Goal: Information Seeking & Learning: Learn about a topic

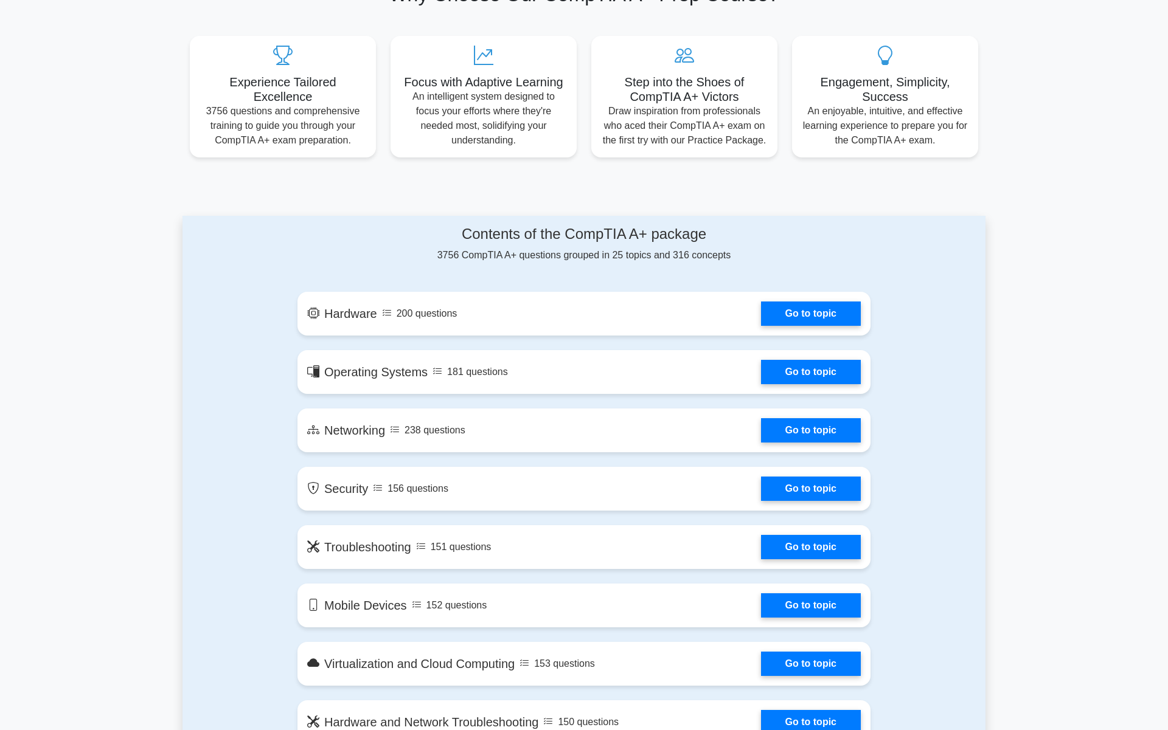
scroll to position [435, 0]
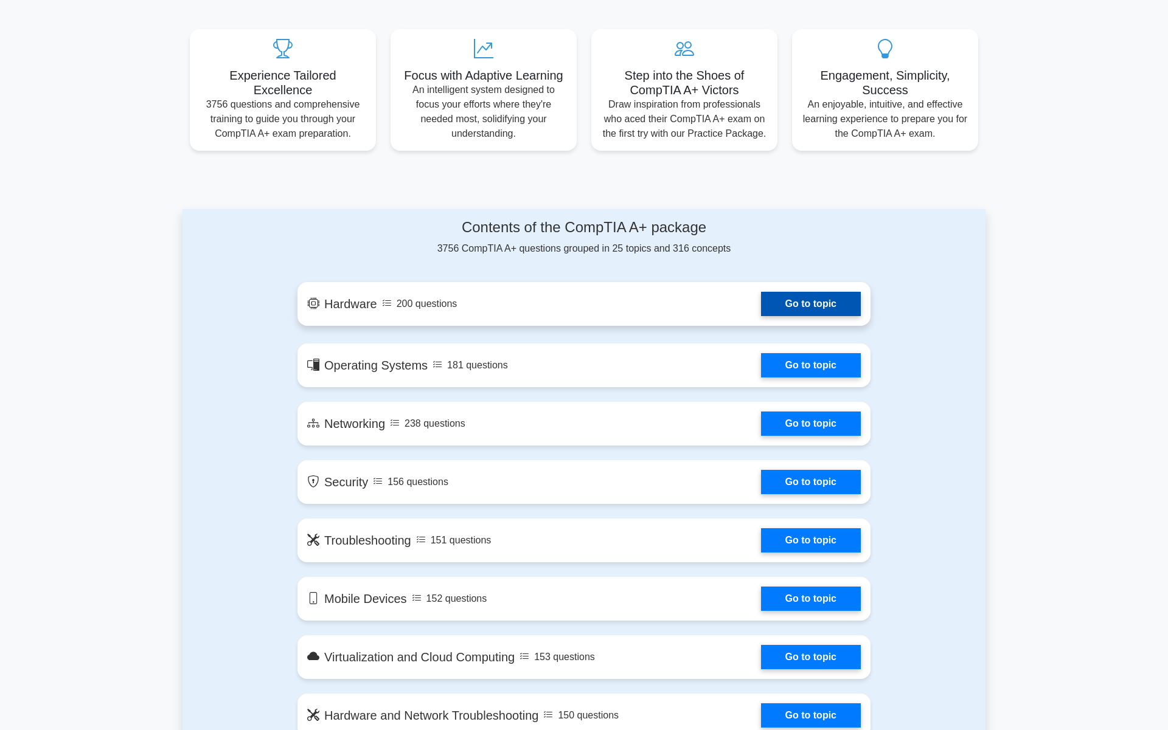
click at [761, 292] on link "Go to topic" at bounding box center [811, 304] width 100 height 24
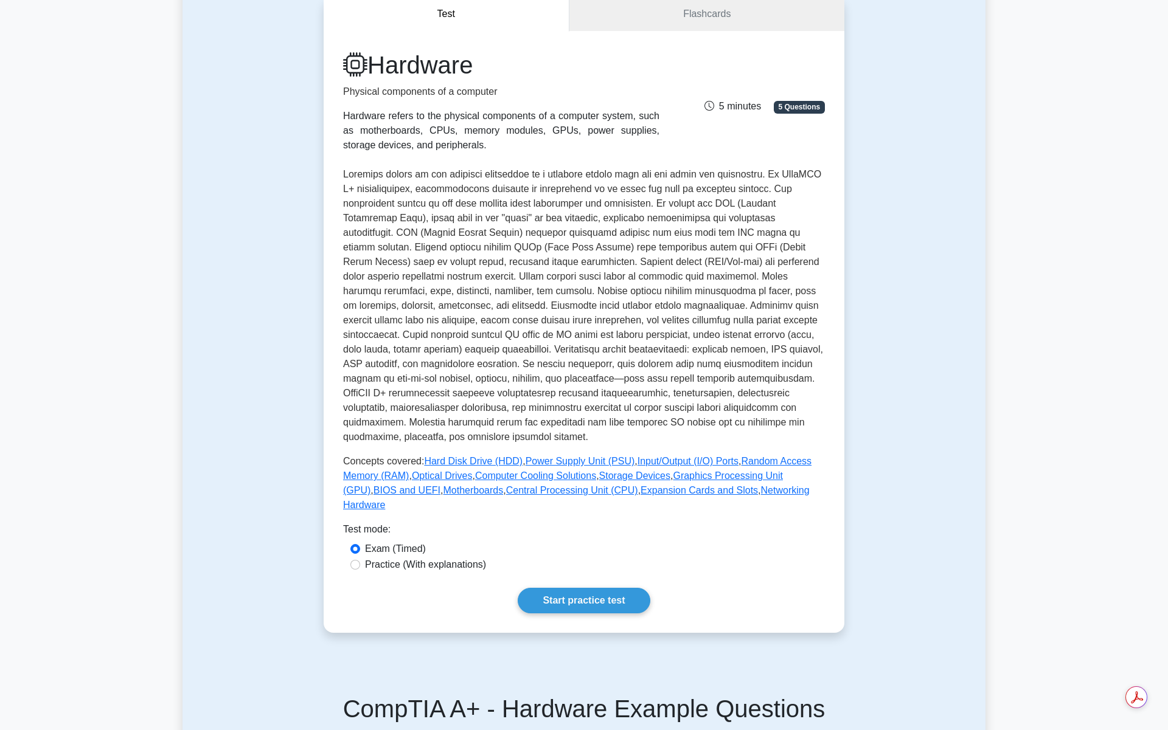
scroll to position [122, 0]
click at [468, 557] on label "Practice (With explanations)" at bounding box center [425, 564] width 121 height 15
click at [360, 560] on input "Practice (With explanations)" at bounding box center [355, 565] width 10 height 10
radio input "true"
click at [420, 541] on label "Exam (Timed)" at bounding box center [395, 548] width 61 height 15
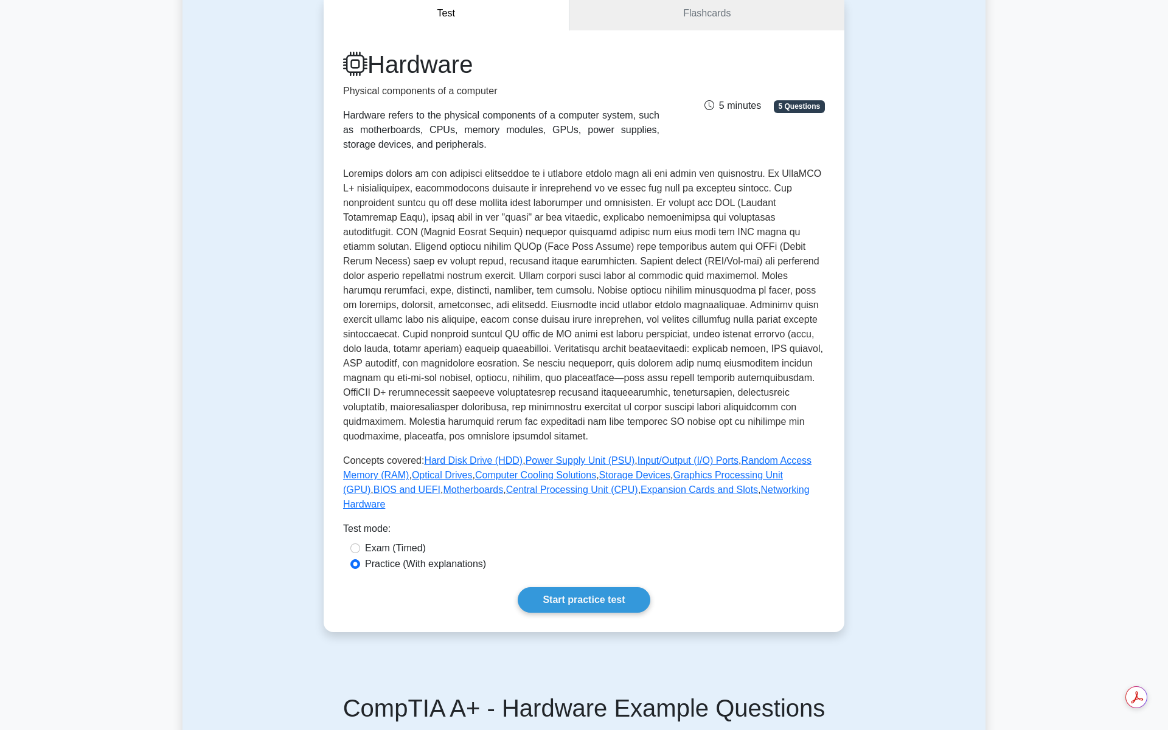
click at [360, 544] on input "Exam (Timed)" at bounding box center [355, 549] width 10 height 10
radio input "true"
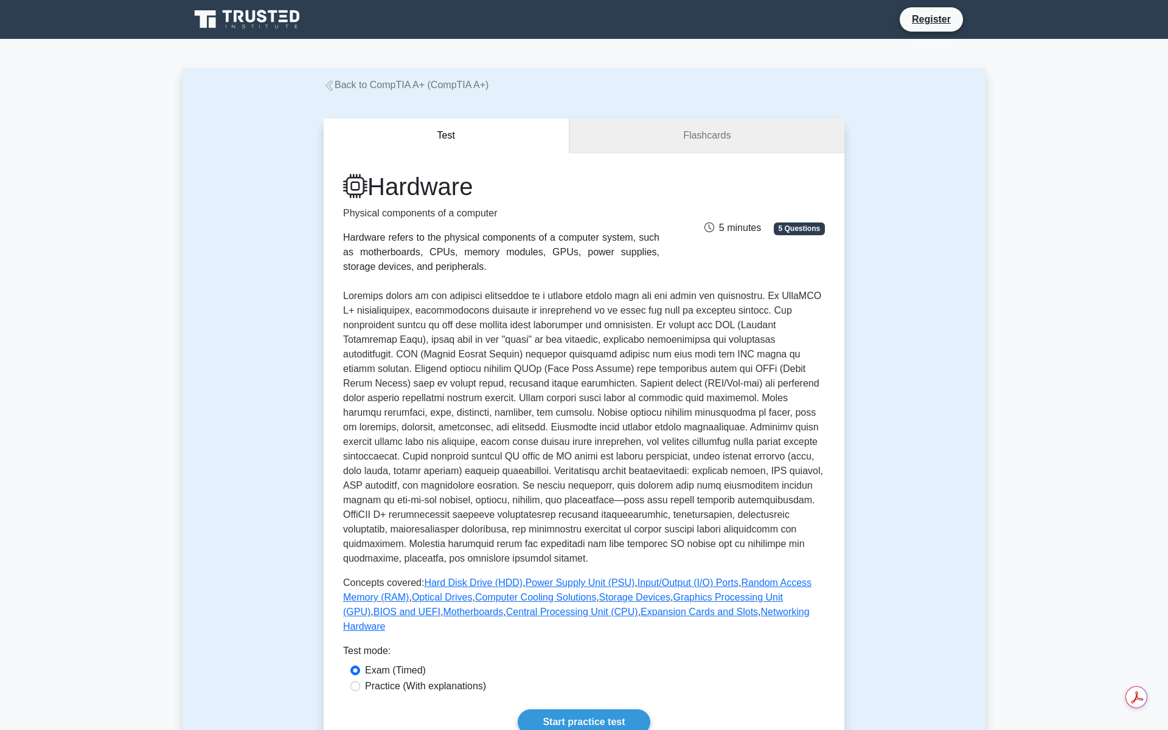
click at [756, 127] on link "Flashcards" at bounding box center [706, 136] width 275 height 35
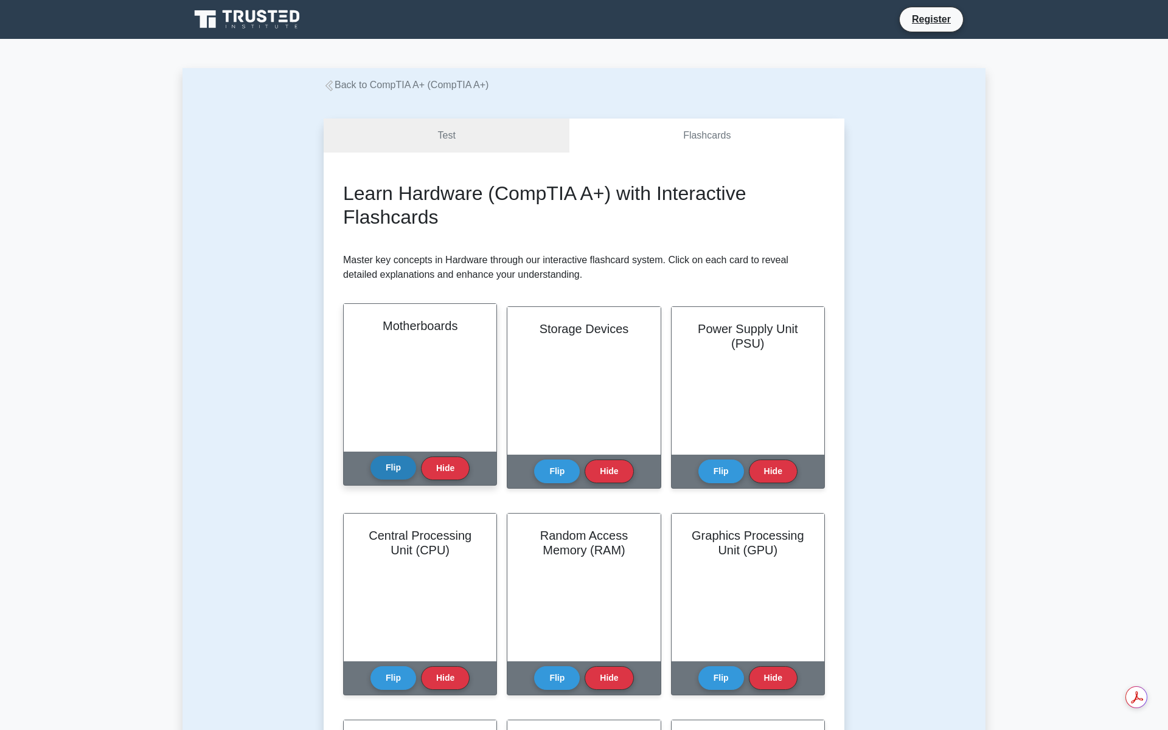
click at [404, 467] on button "Flip" at bounding box center [393, 468] width 46 height 24
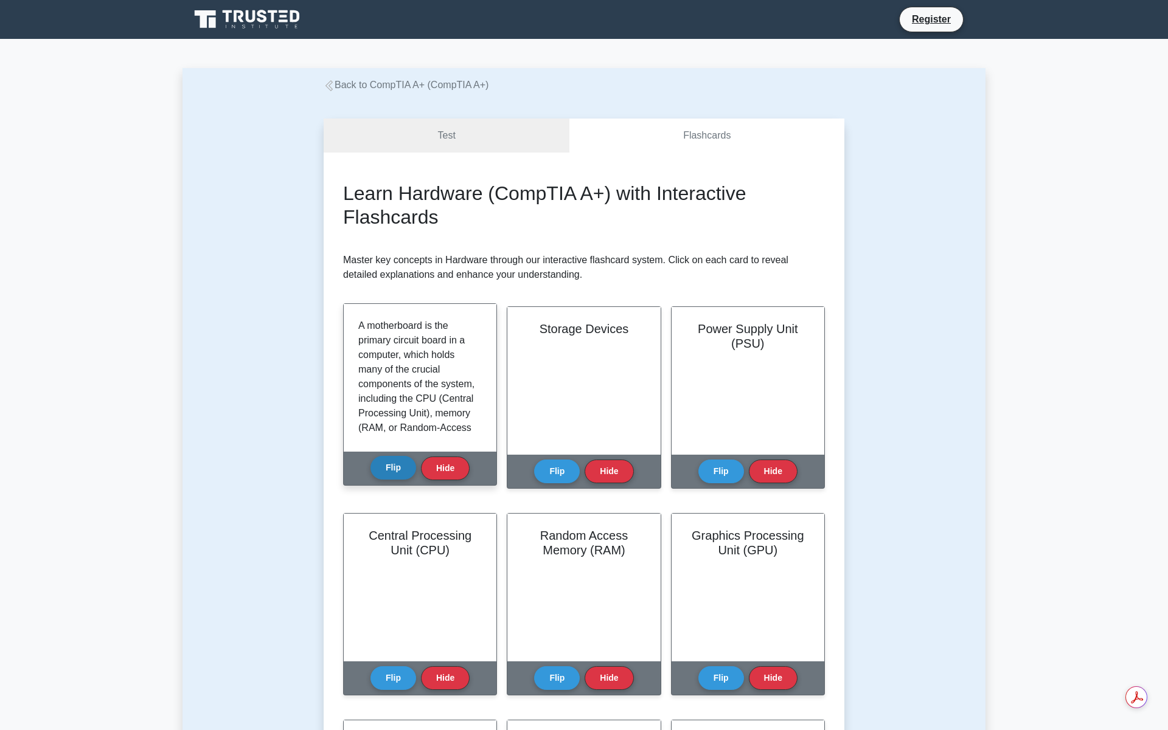
click at [404, 467] on button "Flip" at bounding box center [393, 468] width 46 height 24
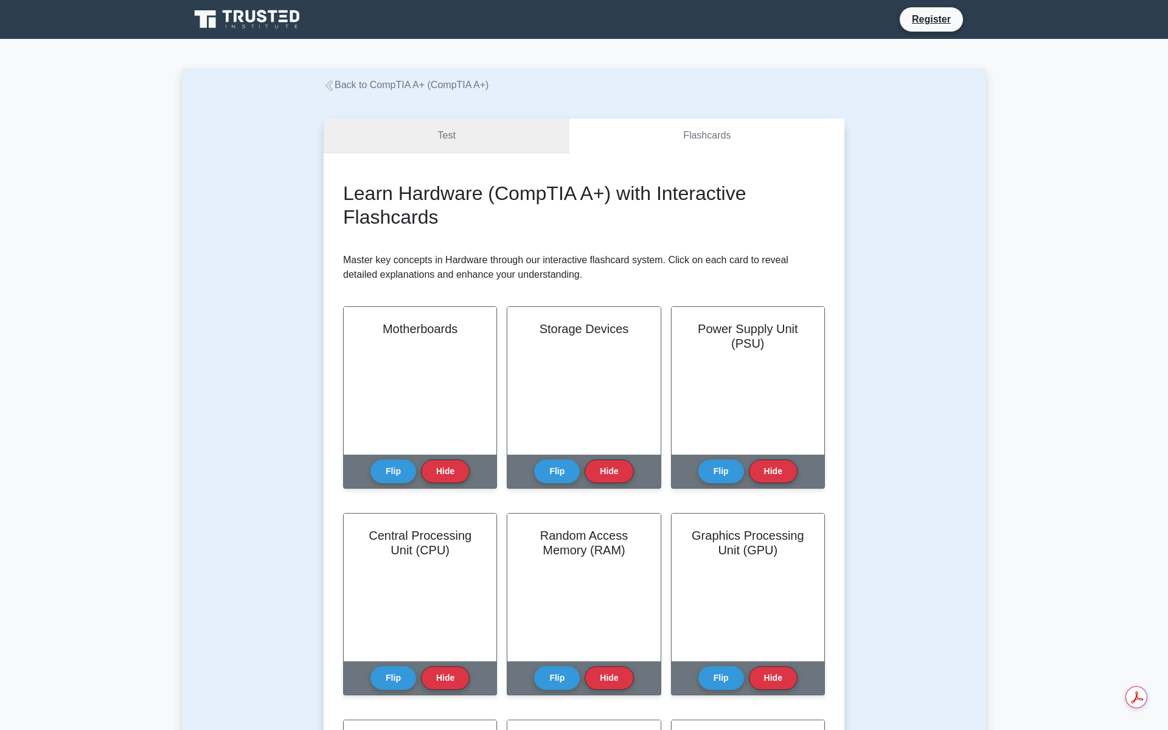
click at [522, 133] on link "Test" at bounding box center [447, 136] width 246 height 35
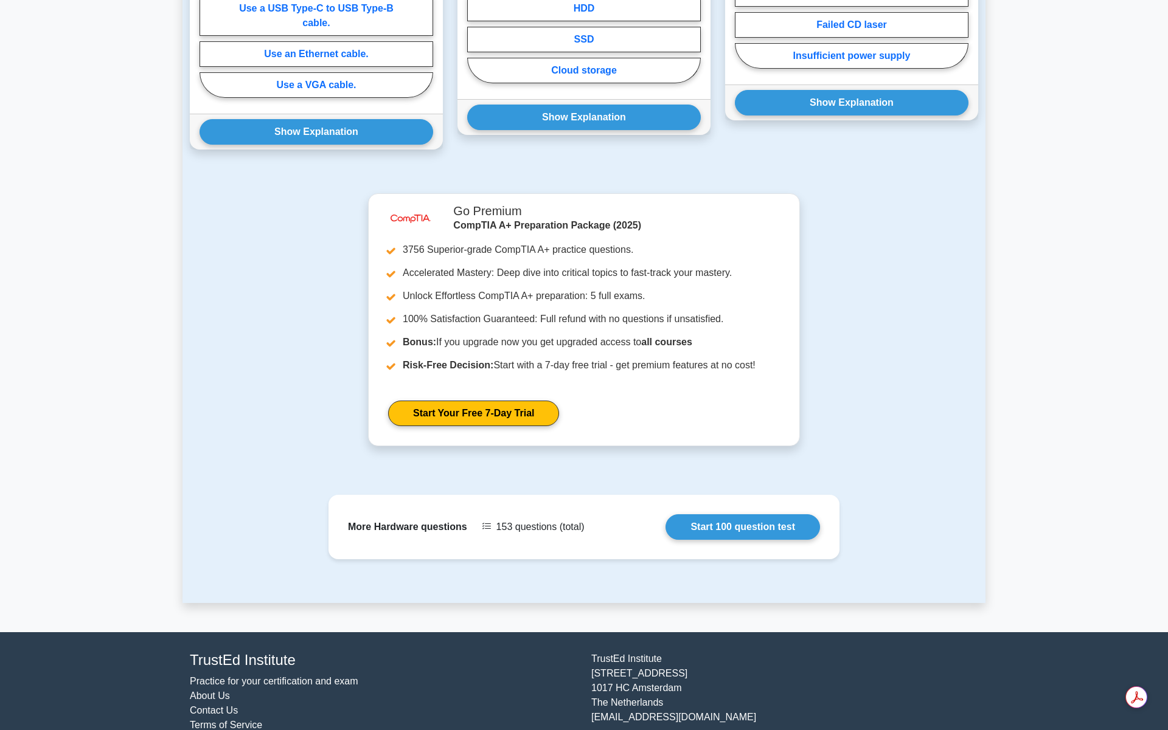
scroll to position [1053, 0]
